Goal: Task Accomplishment & Management: Manage account settings

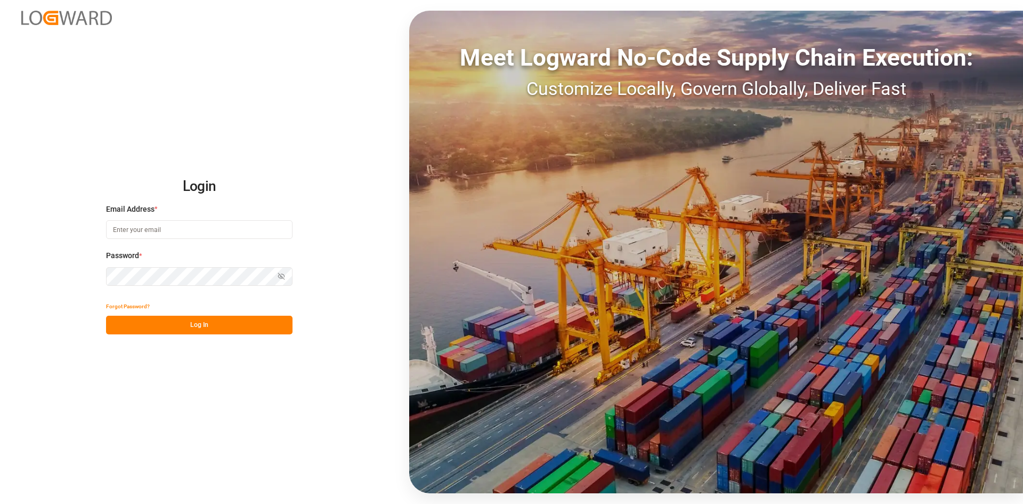
click at [167, 228] on input at bounding box center [199, 229] width 187 height 19
click at [0, 503] on com-1password-button at bounding box center [0, 504] width 0 height 0
click at [166, 231] on input at bounding box center [199, 229] width 187 height 19
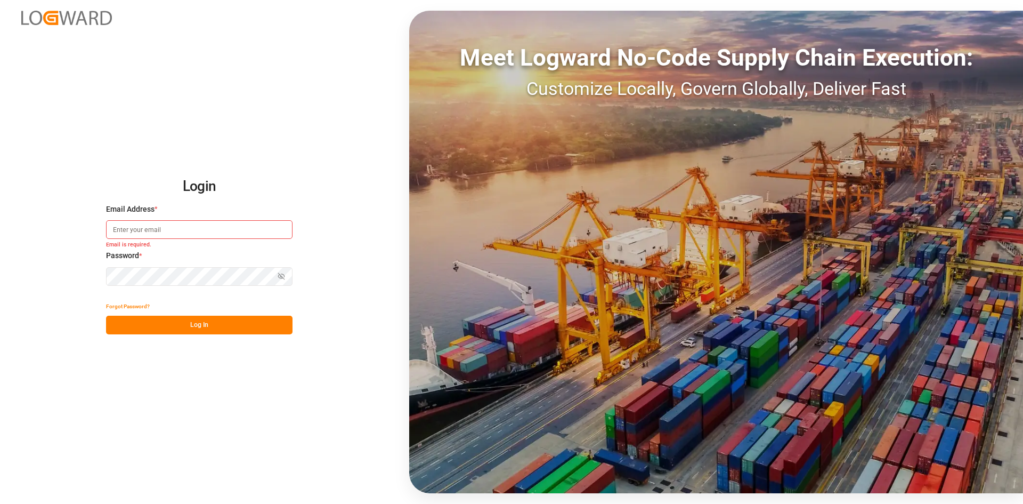
type input "[EMAIL_ADDRESS][PERSON_NAME][DOMAIN_NAME]"
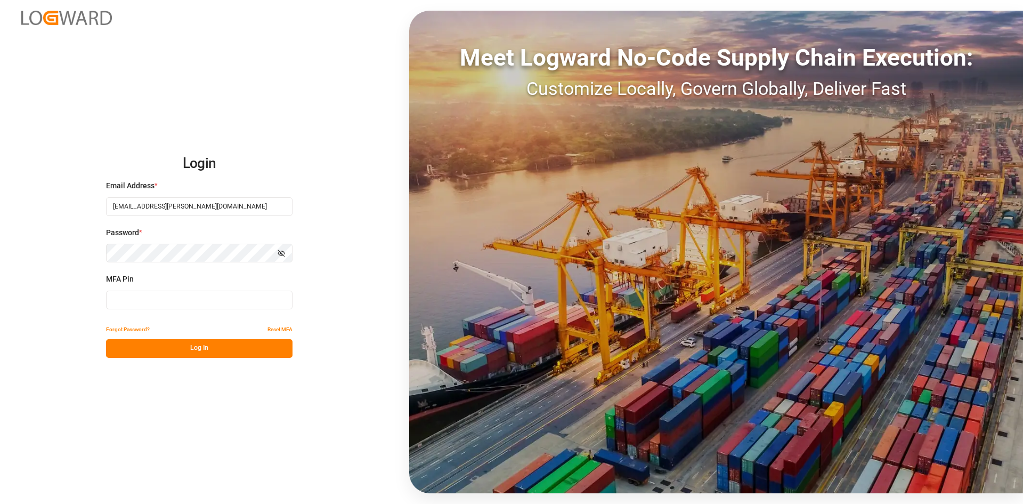
type input "656978"
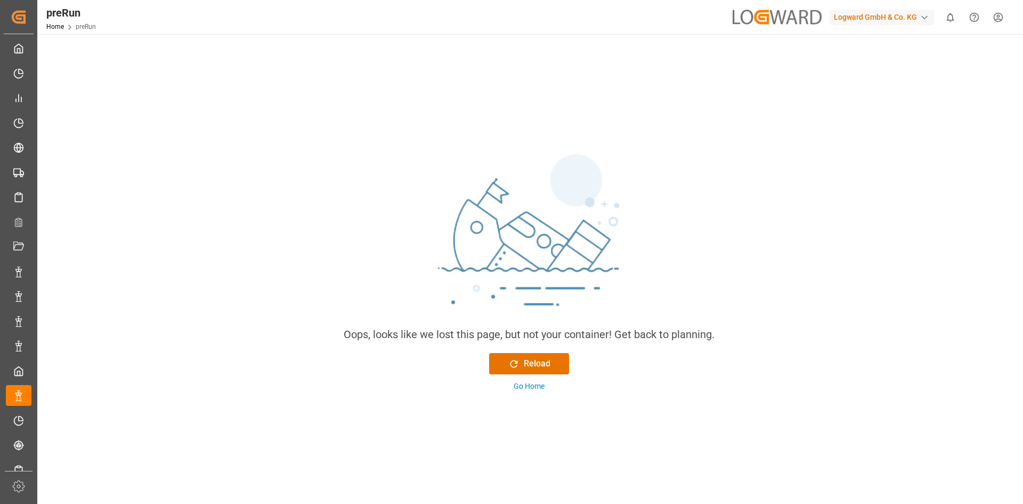
click at [905, 19] on div "Logward GmbH & Co. KG" at bounding box center [882, 17] width 104 height 15
type input "evonik in"
click at [857, 67] on span "Evonik Industries AG" at bounding box center [861, 67] width 70 height 11
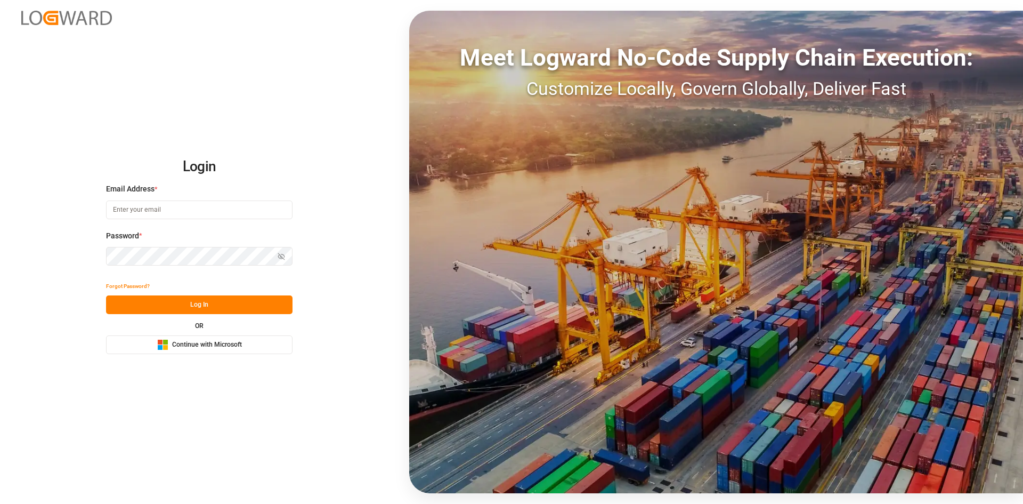
click at [155, 208] on input at bounding box center [199, 209] width 187 height 19
type input "[EMAIL_ADDRESS][PERSON_NAME][DOMAIN_NAME]"
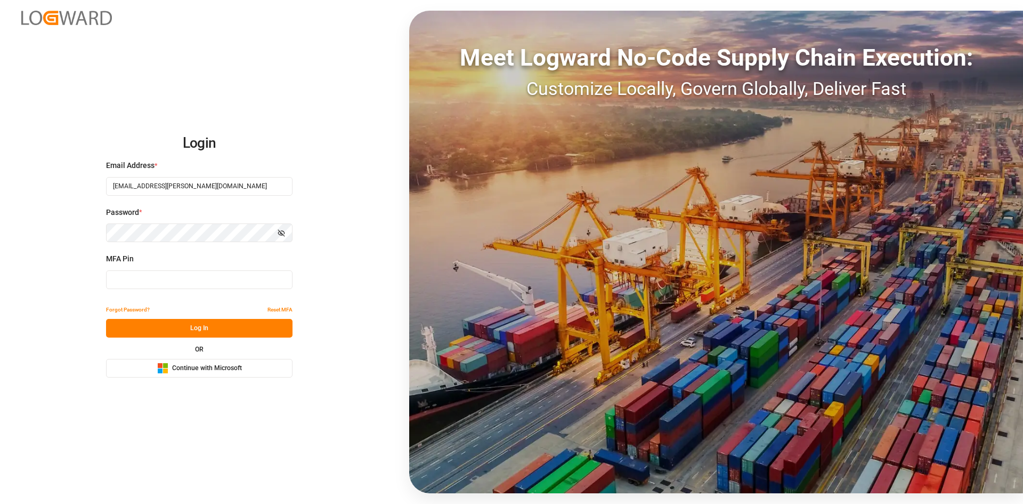
type input "656978"
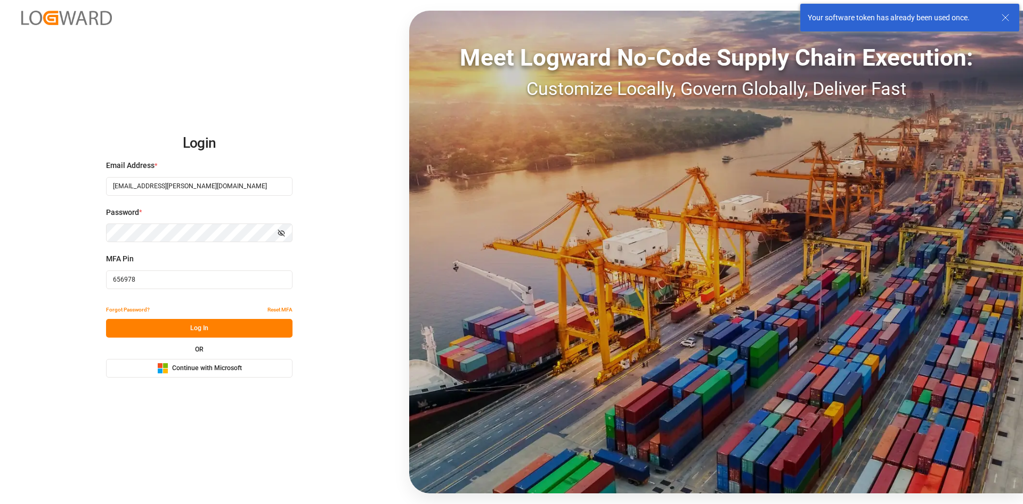
drag, startPoint x: 174, startPoint y: 276, endPoint x: 32, endPoint y: 273, distance: 142.3
click at [30, 274] on div "Login Email Address * [EMAIL_ADDRESS][PERSON_NAME][DOMAIN_NAME] Password * Show…" at bounding box center [511, 252] width 1023 height 504
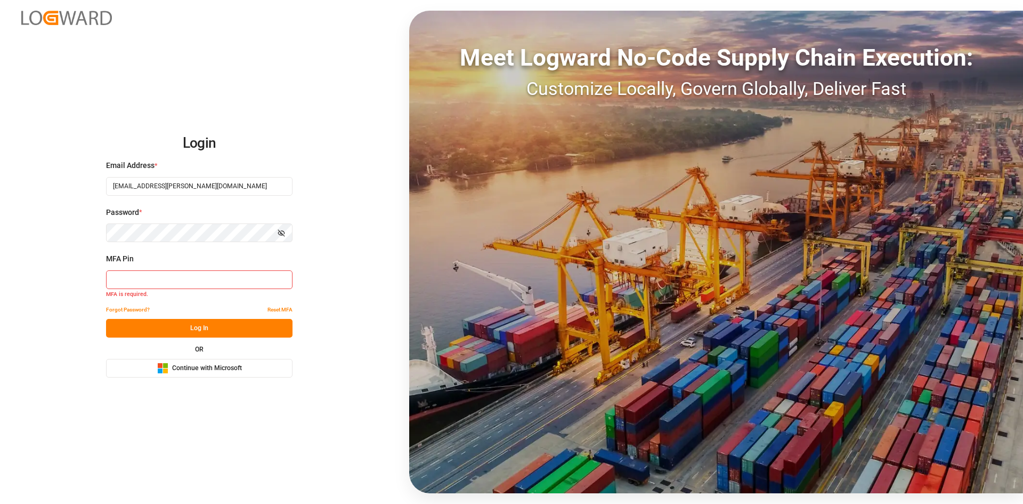
click at [149, 283] on input at bounding box center [199, 279] width 187 height 19
paste input "911836"
type input "911836"
click at [145, 319] on button "Log In" at bounding box center [199, 328] width 187 height 19
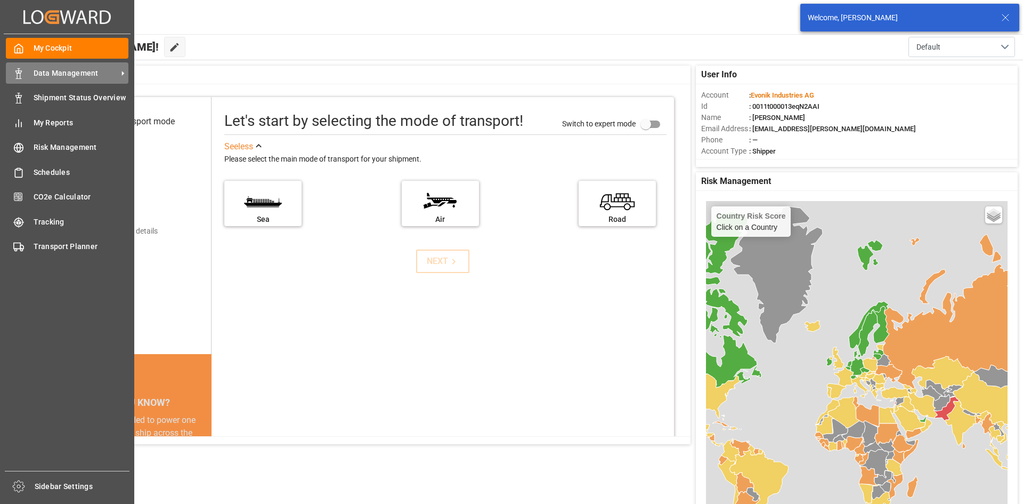
click at [46, 75] on span "Data Management" at bounding box center [76, 73] width 84 height 11
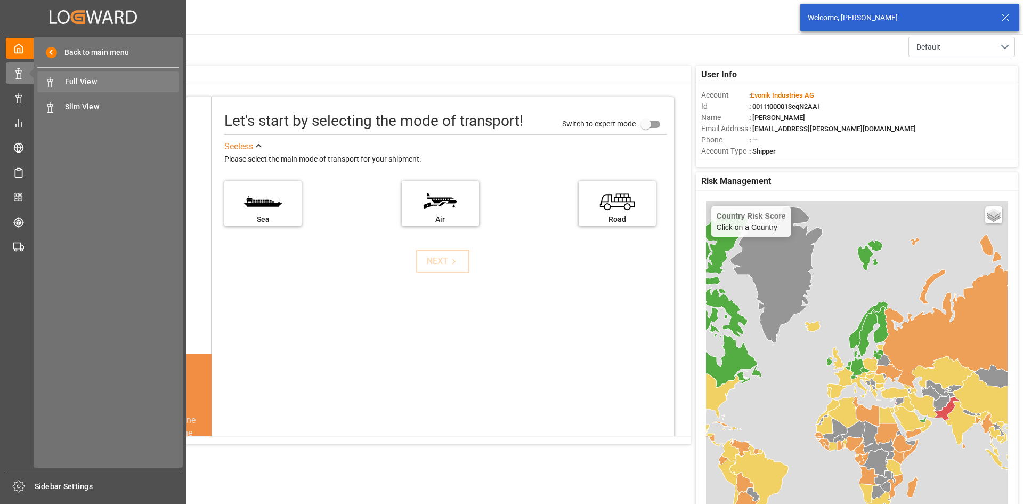
click at [130, 78] on span "Full View" at bounding box center [122, 81] width 115 height 11
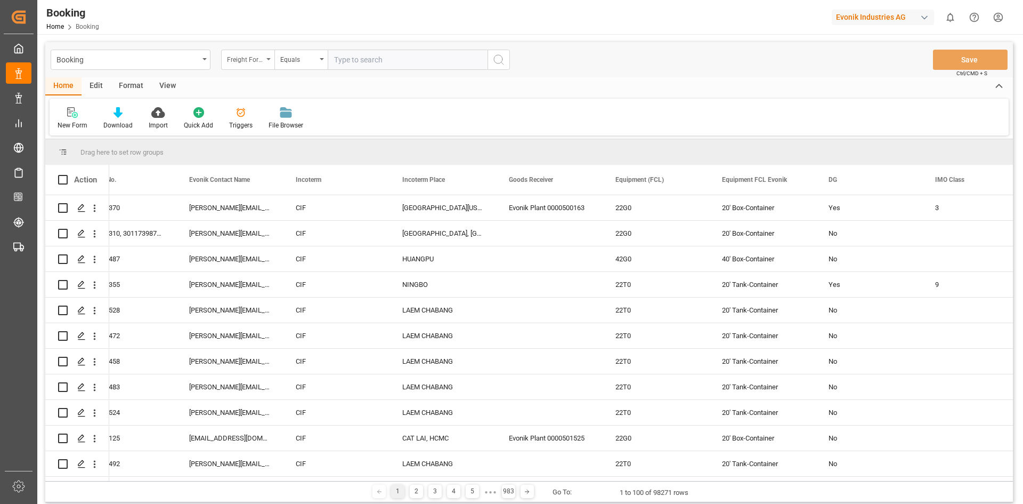
click at [265, 57] on div "Freight Forwarder's Reference No." at bounding box center [247, 60] width 53 height 20
type input "equi"
click at [273, 131] on div "Equipment (FCL)" at bounding box center [301, 131] width 159 height 22
click at [397, 52] on input "text" at bounding box center [408, 60] width 160 height 20
type input "22V0"
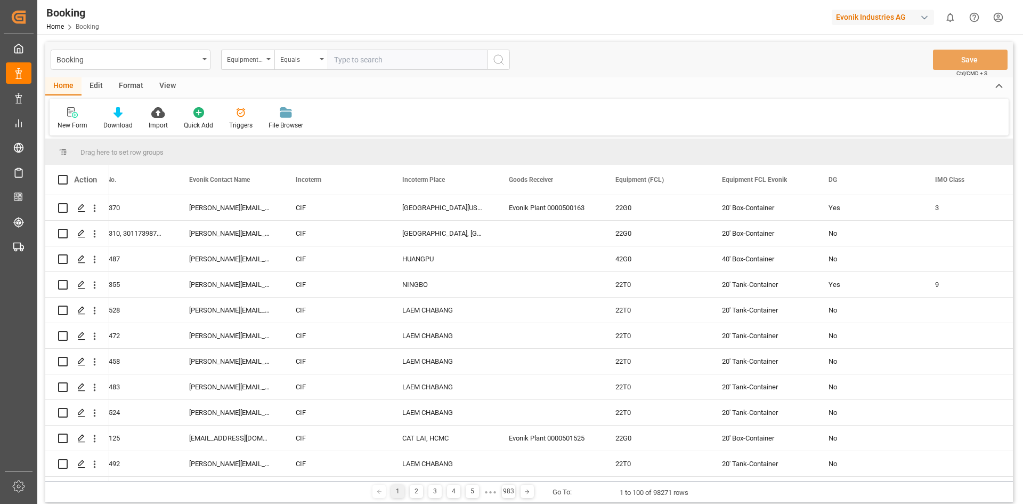
type input "\"
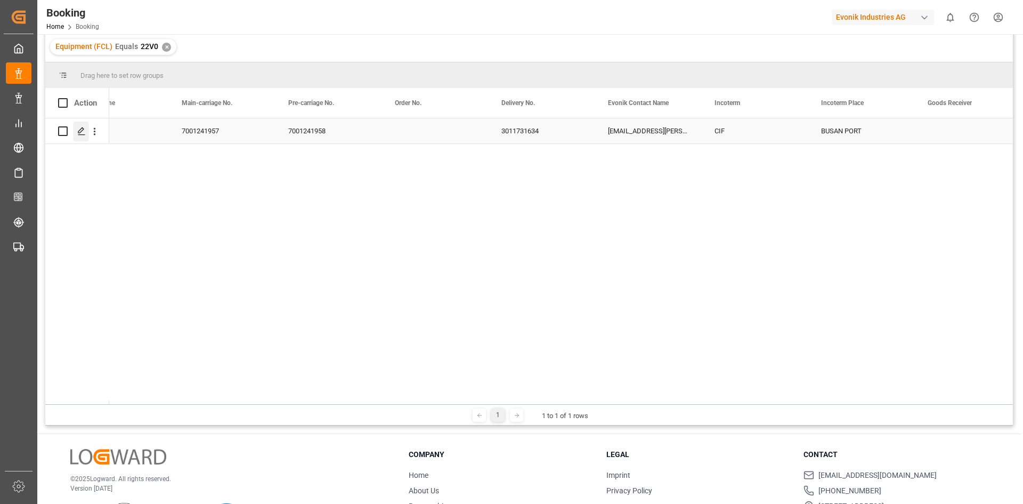
click at [83, 133] on icon "Press SPACE to select this row." at bounding box center [81, 131] width 9 height 9
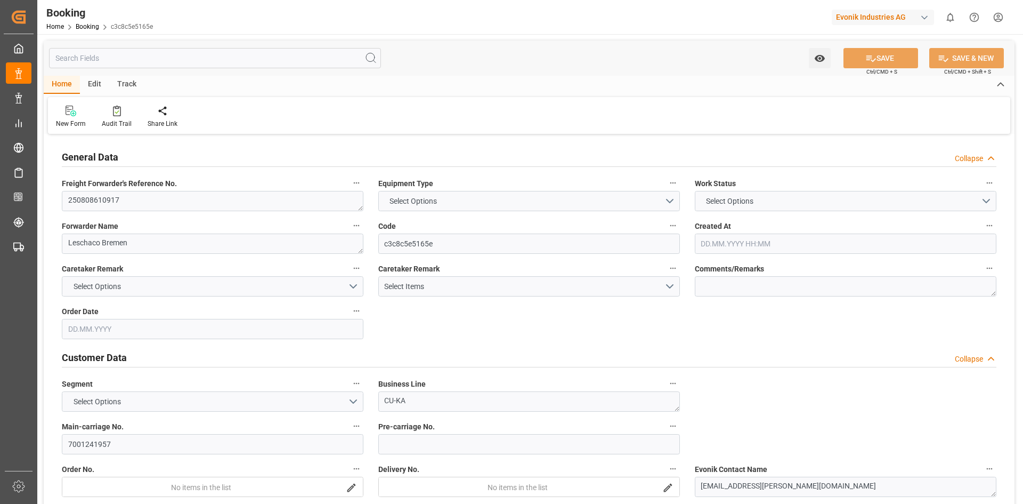
type input "7001241958"
type input "9540144"
type input "Hapag [PERSON_NAME]"
type input "Hapag [PERSON_NAME] Aktiengesellschaft"
type input "DEBRV"
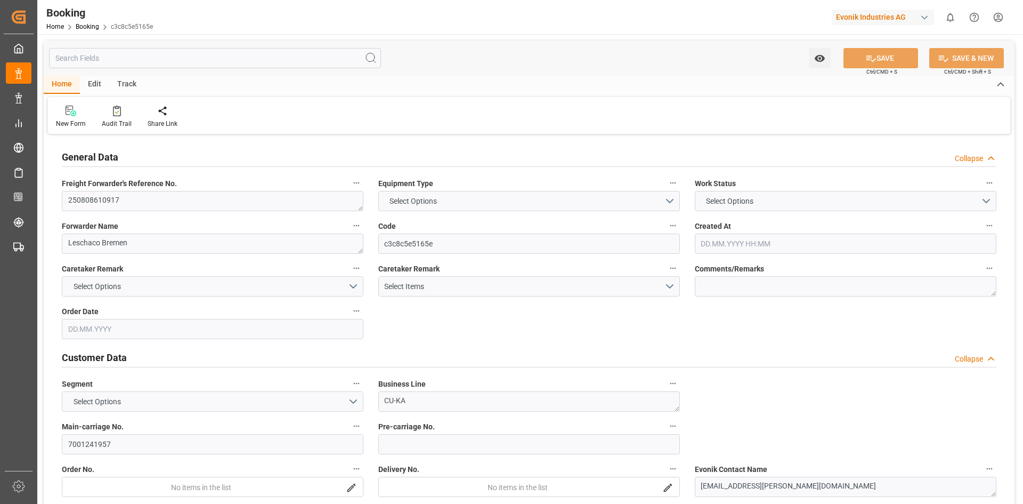
type input "KRPUS"
type input "[DATE] 10:23"
type input "[DATE]"
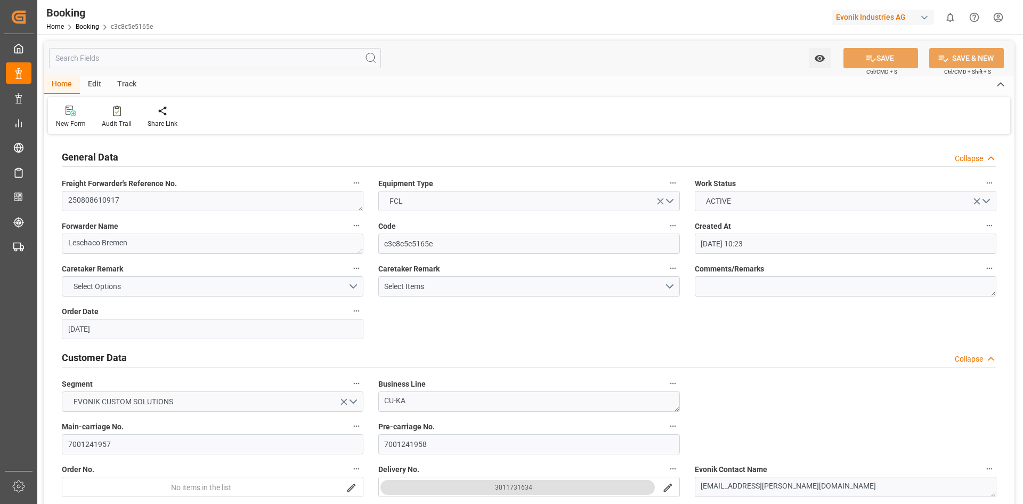
type input "[DATE]"
type input "[DATE] 00:00"
type input "[DATE]"
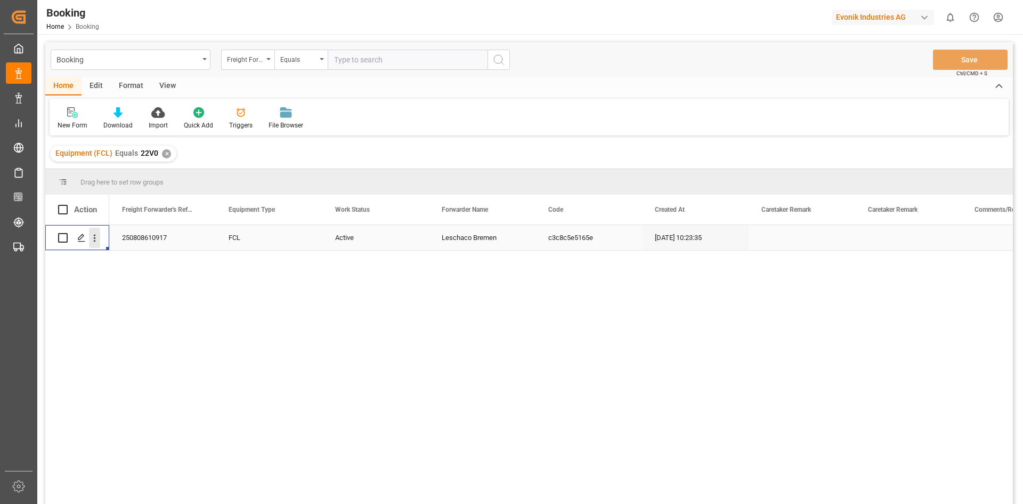
click at [96, 243] on icon "open menu" at bounding box center [94, 237] width 11 height 11
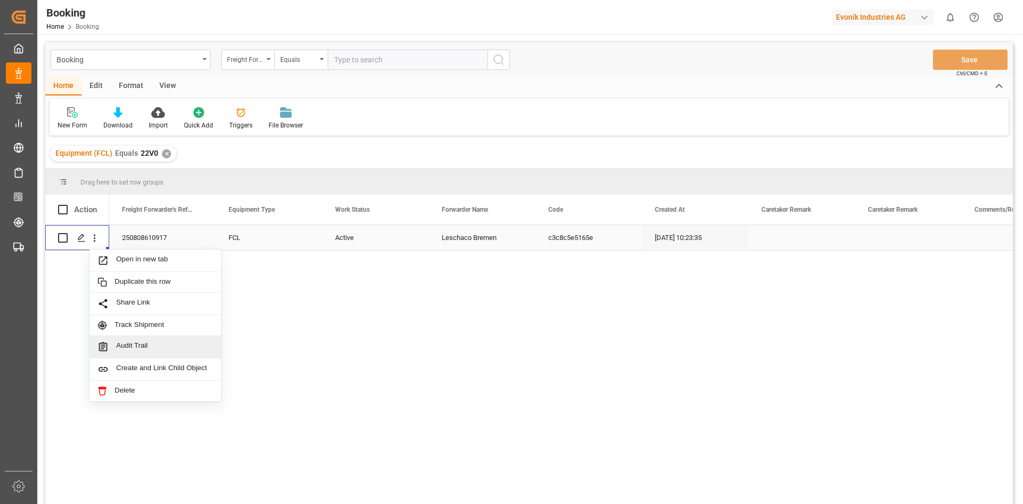
click at [142, 351] on span "Audit Trail" at bounding box center [164, 346] width 97 height 11
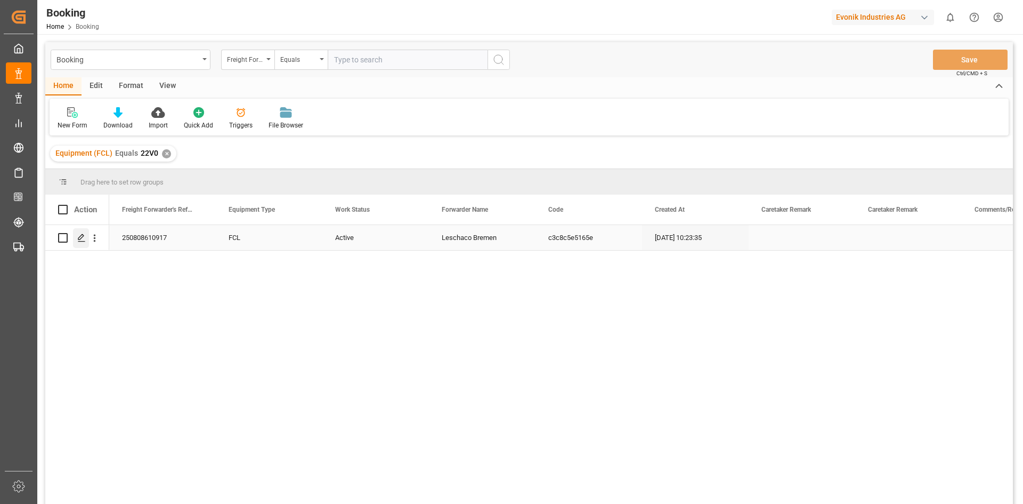
click at [78, 237] on icon "Press SPACE to select this row." at bounding box center [81, 237] width 9 height 9
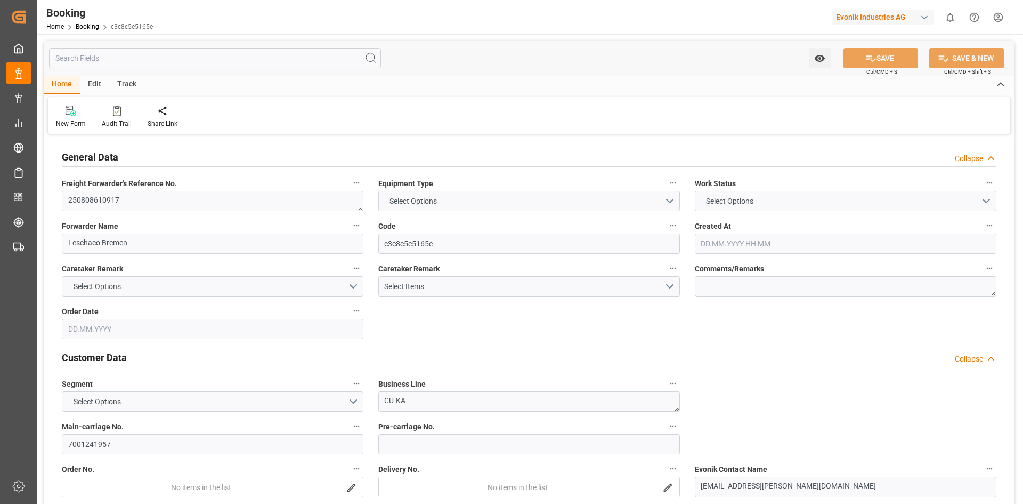
type input "7001241958"
type input "9540144"
type input "Hapag [PERSON_NAME]"
type input "Hapag [PERSON_NAME] Aktiengesellschaft"
type input "DEBRV"
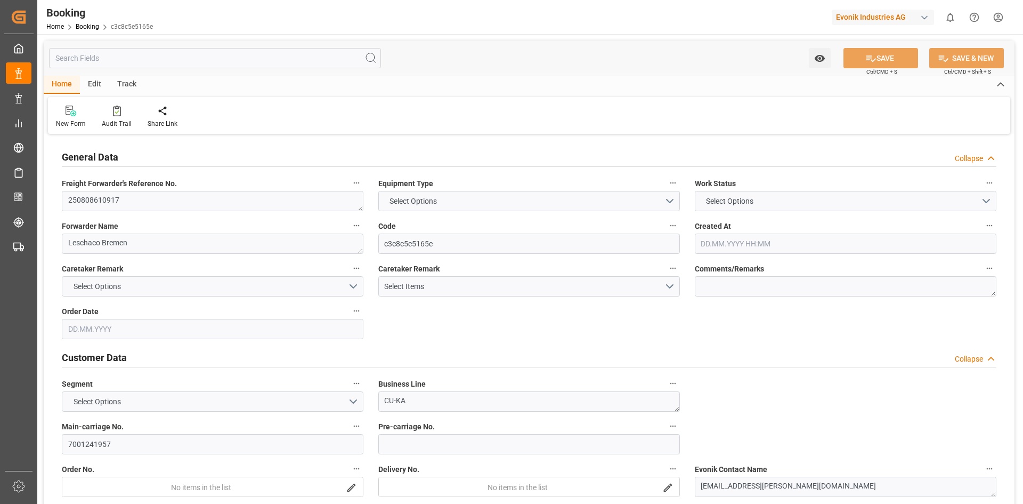
type input "KRPUS"
type input "[DATE] 10:23"
type input "[DATE]"
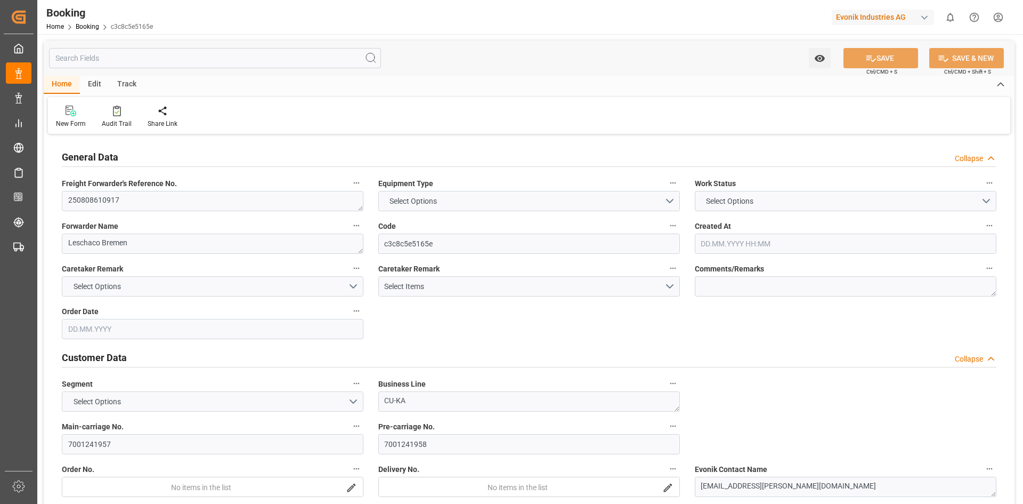
type input "[DATE]"
type input "[DATE] 00:00"
type input "[DATE]"
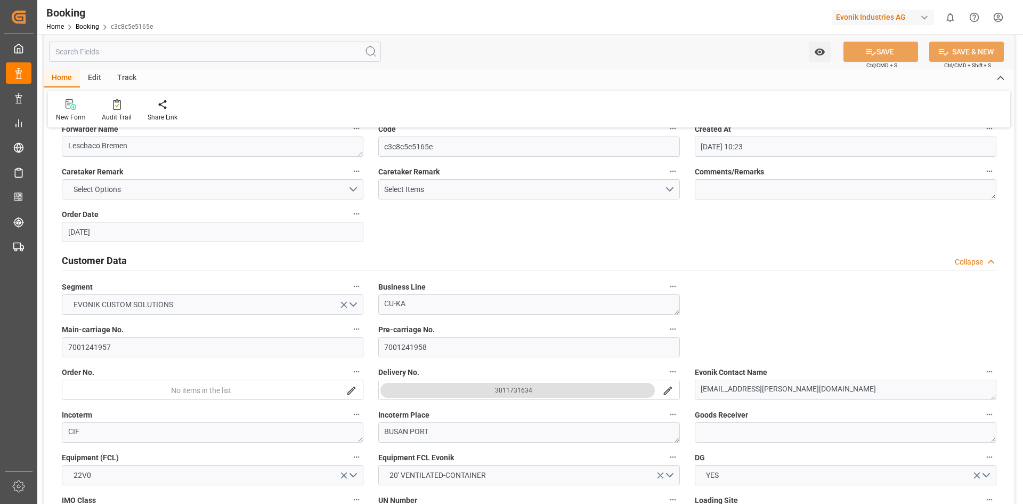
scroll to position [107, 0]
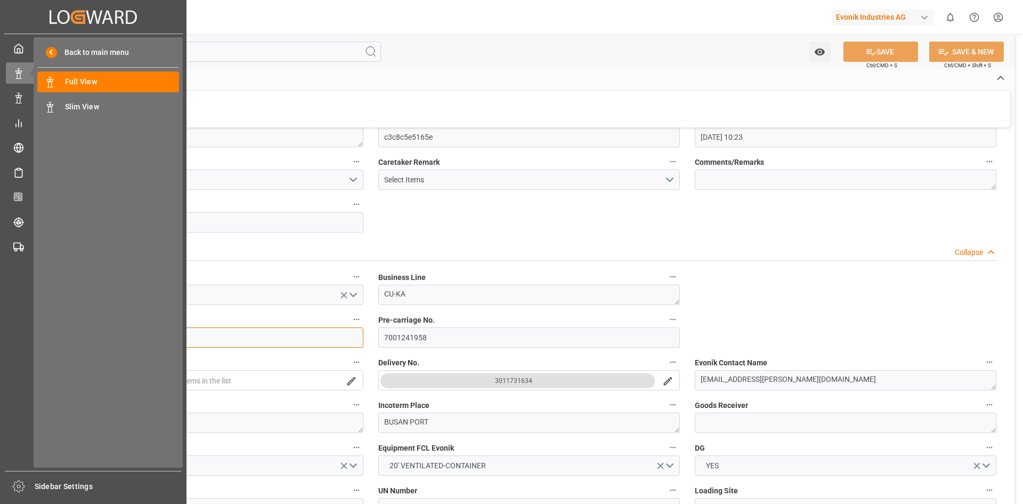
click at [29, 342] on div "Created by potrace 1.15, written by [PERSON_NAME] [DATE]-[DATE] Created by potr…" at bounding box center [511, 252] width 1023 height 504
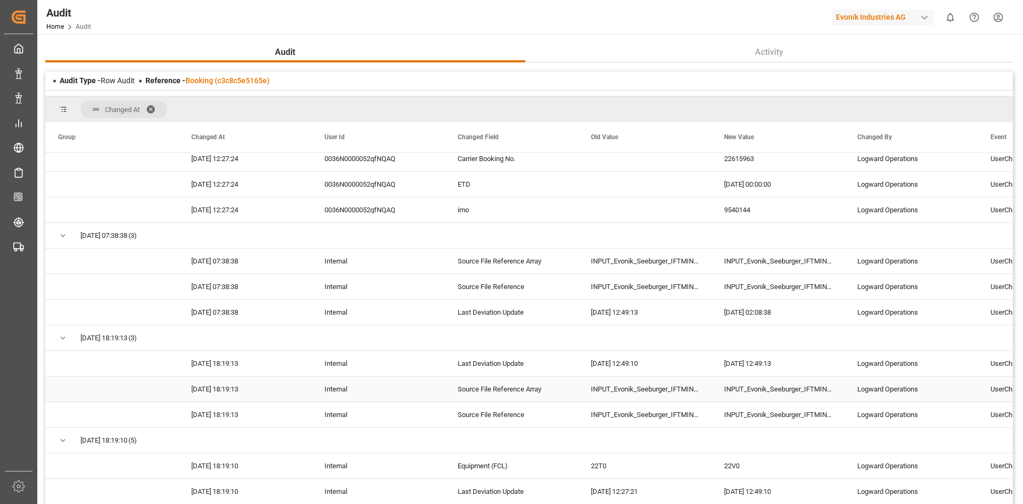
scroll to position [266, 0]
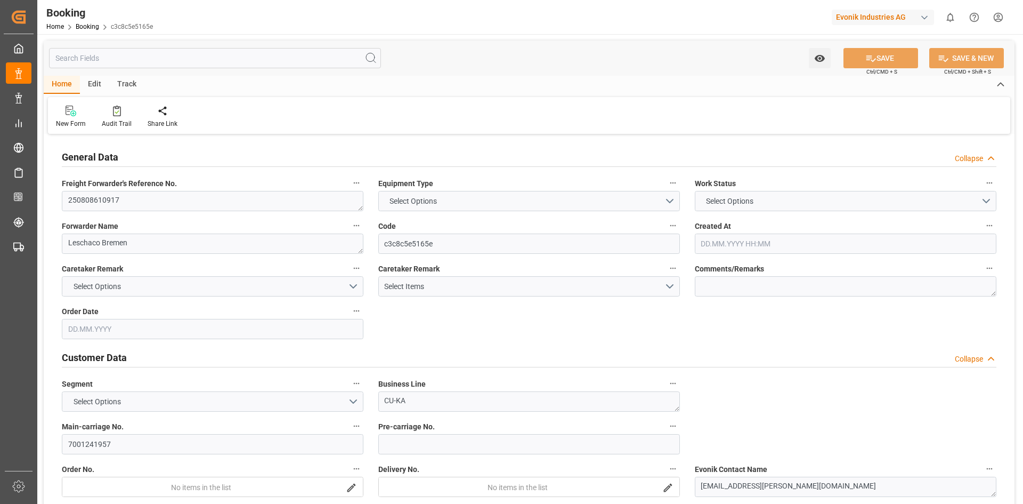
type input "7001241958"
type input "9540144"
type input "Hapag [PERSON_NAME]"
type input "Hapag [PERSON_NAME] Aktiengesellschaft"
type input "DEBRV"
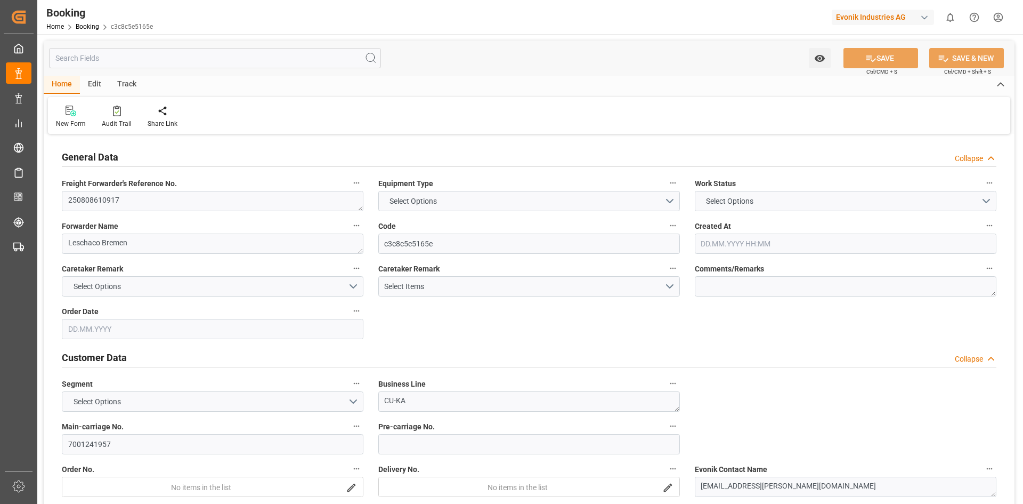
type input "KRPUS"
type input "[DATE] 10:23"
type input "[DATE]"
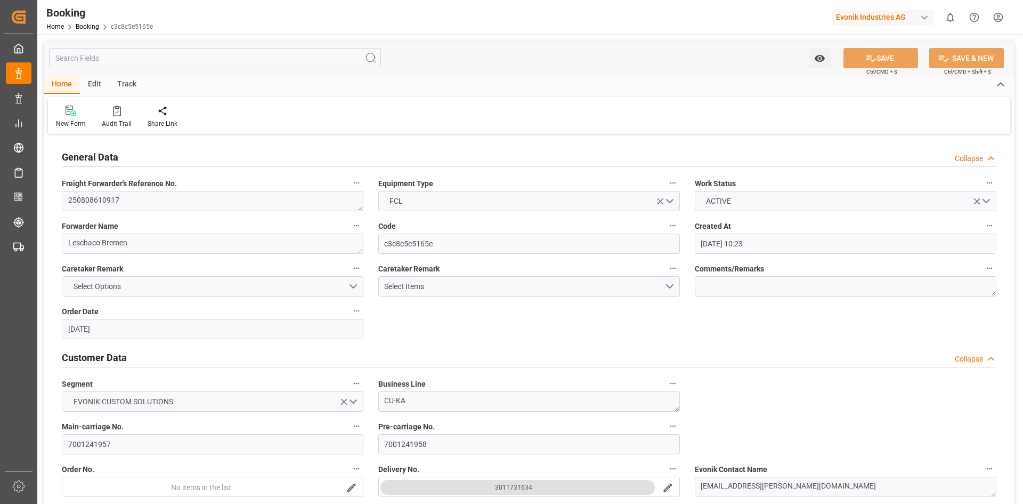
type input "[DATE]"
type input "[DATE] 00:00"
type input "[DATE]"
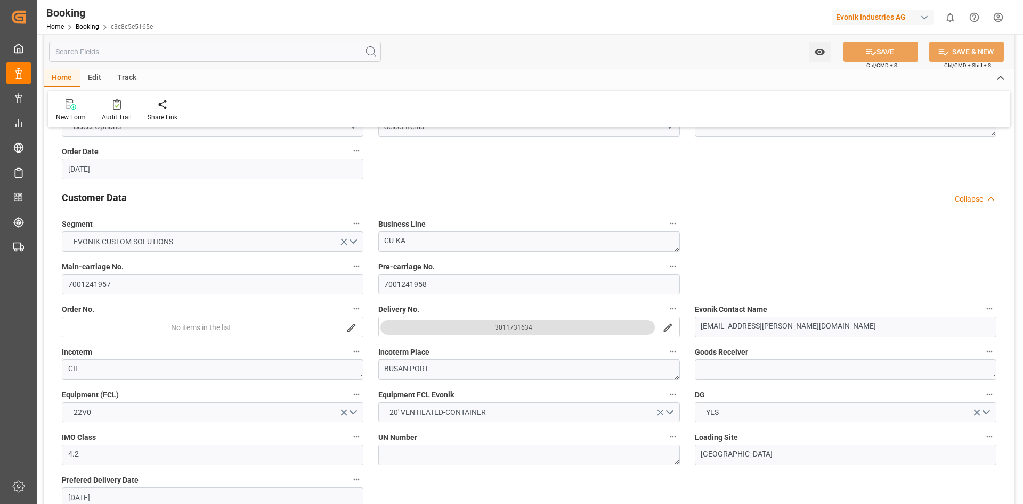
scroll to position [213, 0]
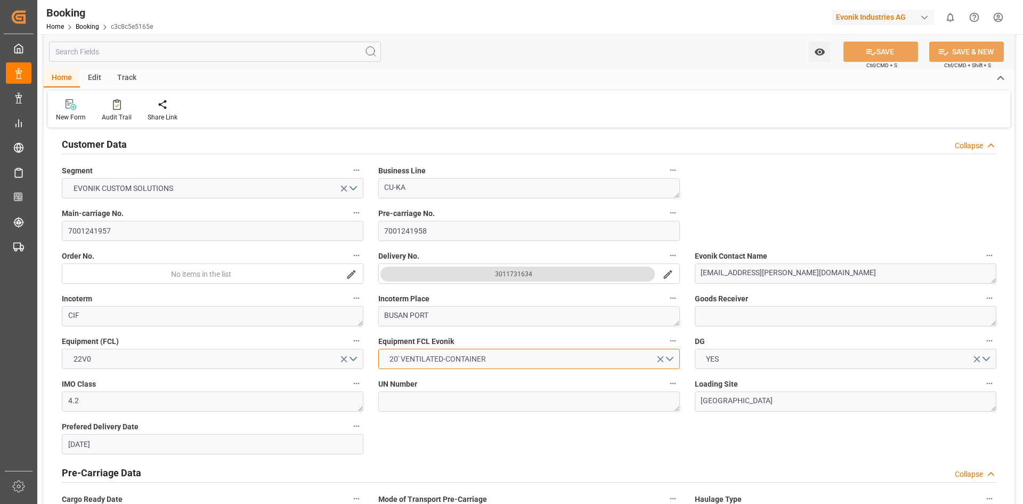
click at [554, 354] on button "20' VENTILATED-CONTAINER" at bounding box center [529, 359] width 302 height 20
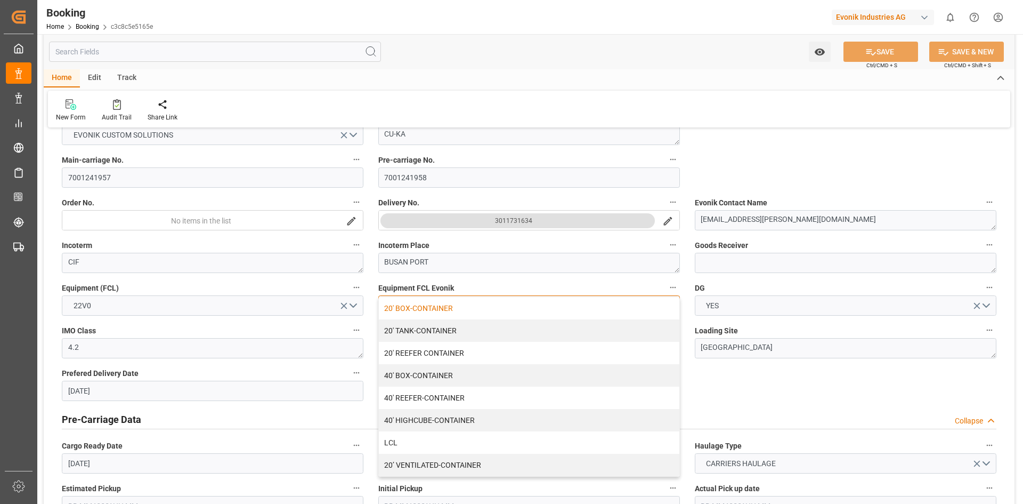
scroll to position [320, 0]
